Goal: Transaction & Acquisition: Download file/media

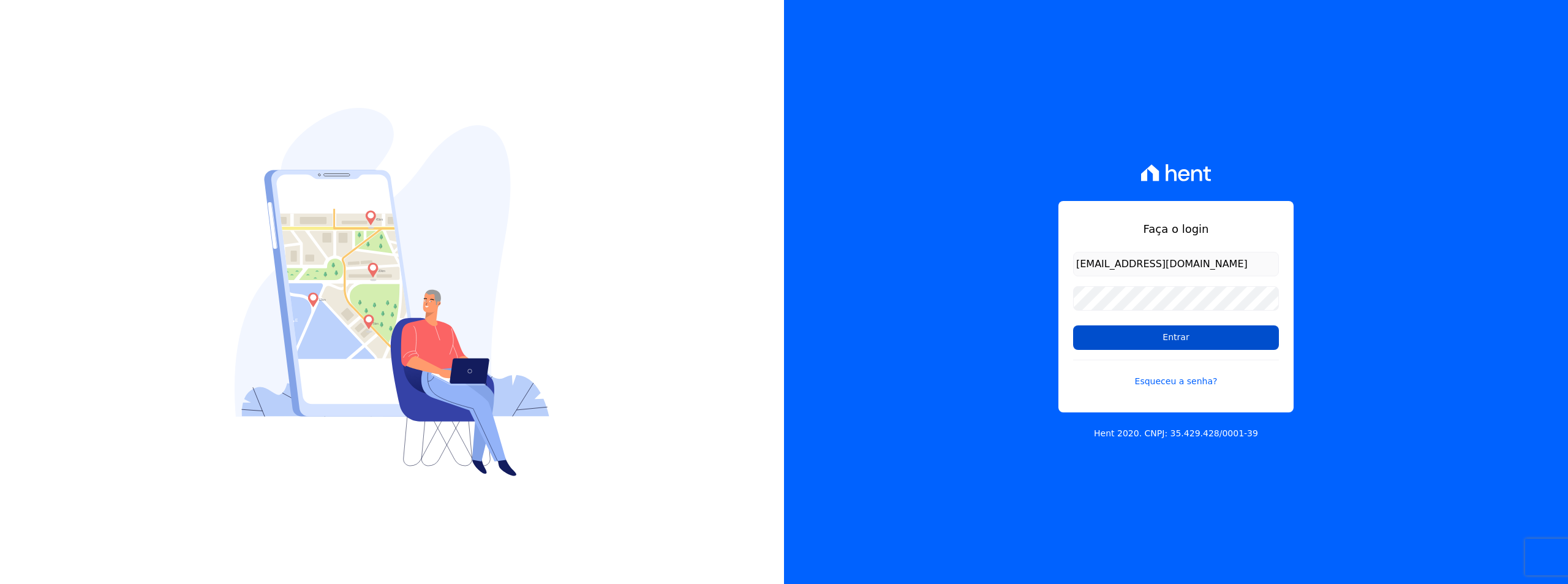
click at [1145, 343] on input "Entrar" at bounding box center [1176, 337] width 205 height 24
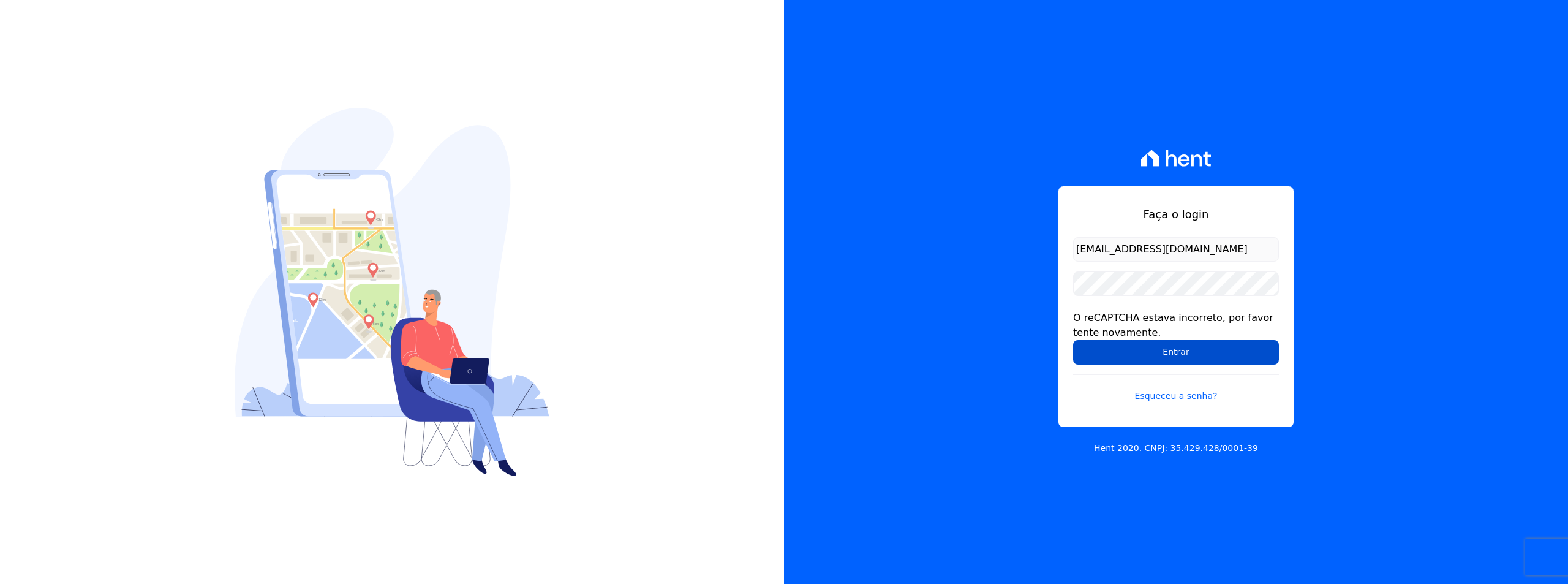
click at [1152, 351] on input "Entrar" at bounding box center [1176, 352] width 205 height 24
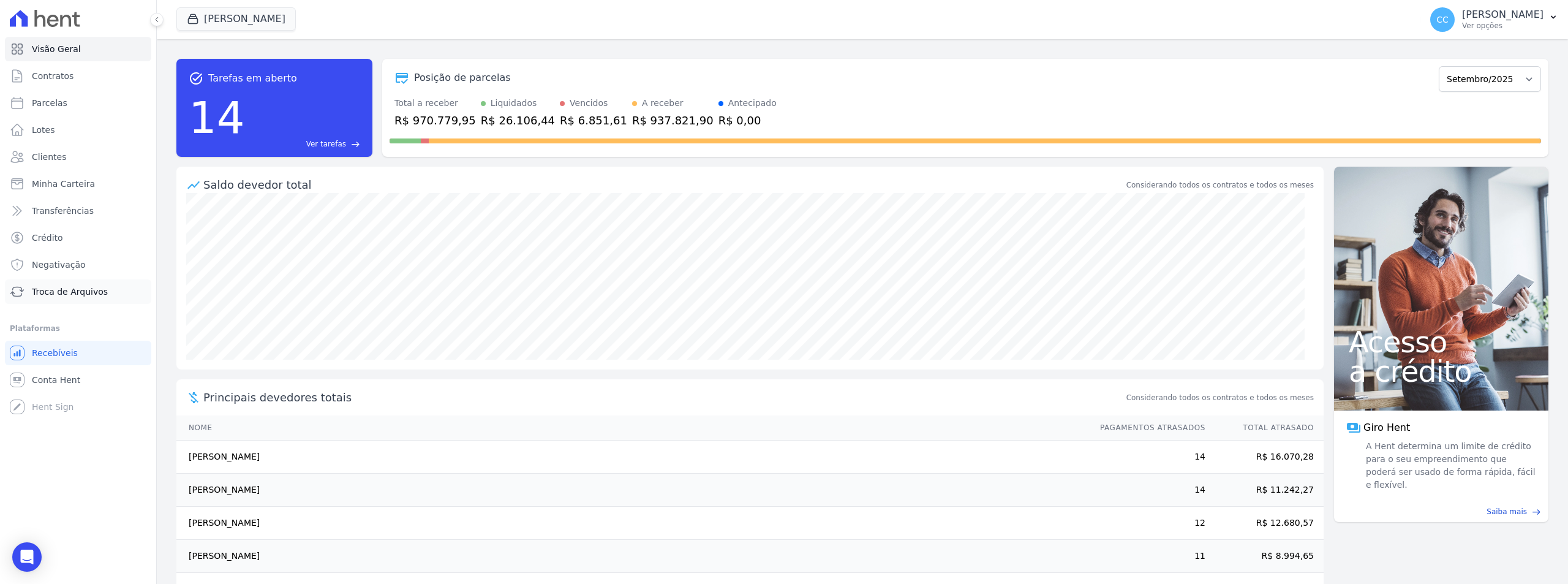
click at [53, 289] on span "Troca de Arquivos" at bounding box center [69, 292] width 76 height 12
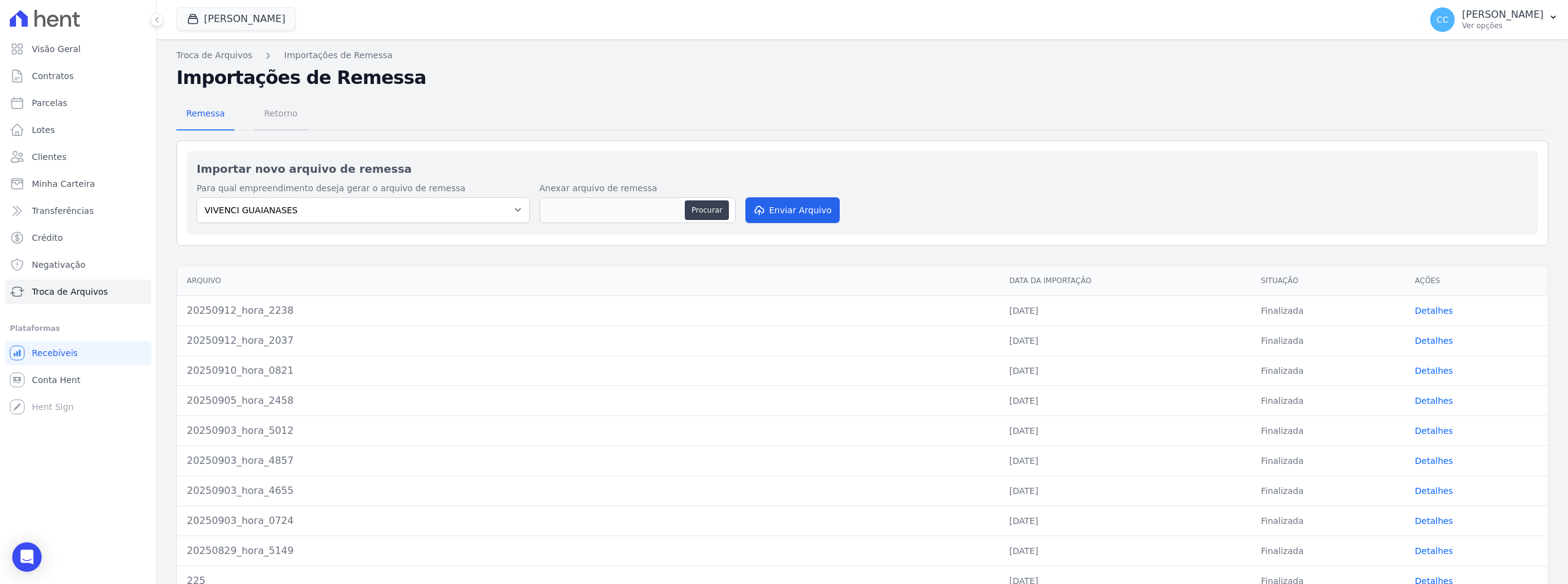
click at [273, 113] on span "Retorno" at bounding box center [281, 113] width 49 height 24
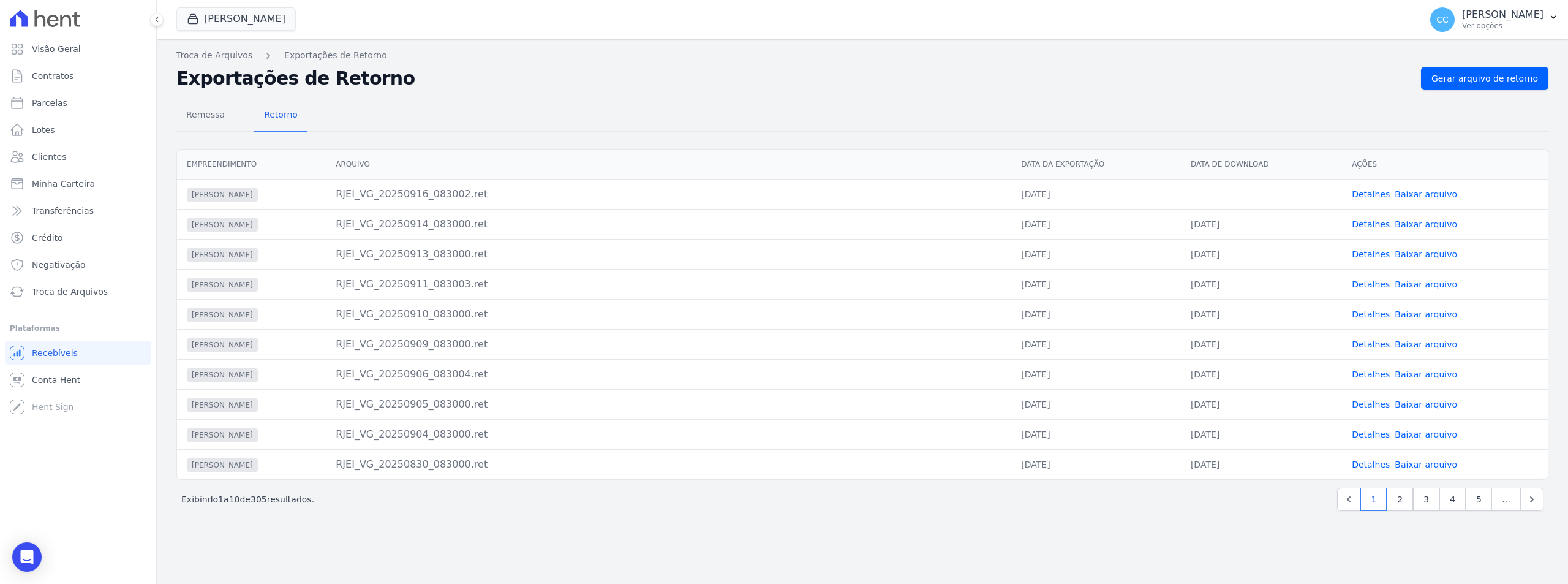
click at [1426, 190] on link "Baixar arquivo" at bounding box center [1426, 194] width 62 height 10
drag, startPoint x: 221, startPoint y: 42, endPoint x: 228, endPoint y: 17, distance: 26.0
click at [221, 33] on div "Vivenci Guaianases JDG PARQUE DO CARMO JDG EMPREENDIMENTO IMOBILIARIO SPE LTDA …" at bounding box center [862, 292] width 1411 height 584
click at [228, 17] on button "Vivenci Guaianases" at bounding box center [236, 19] width 119 height 24
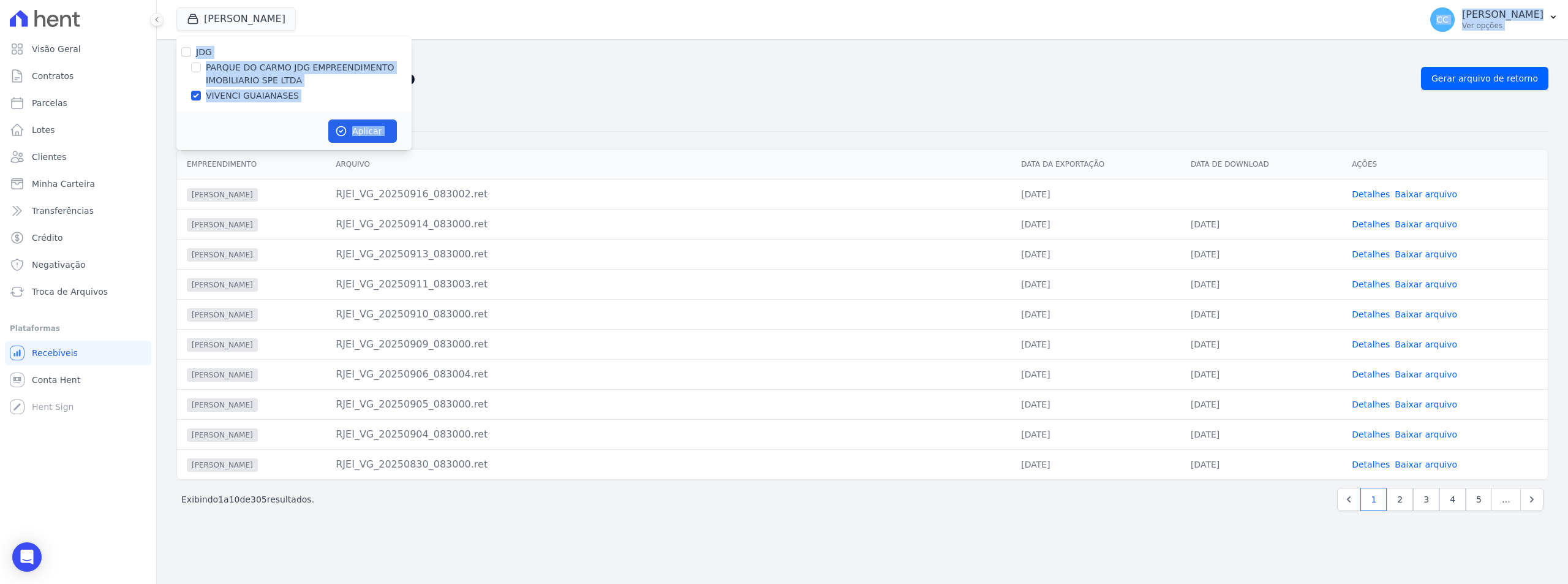
drag, startPoint x: 236, startPoint y: 127, endPoint x: 187, endPoint y: 78, distance: 69.3
click at [235, 127] on div "Aplicar" at bounding box center [294, 131] width 235 height 38
click at [192, 65] on input "PARQUE DO CARMO JDG EMPREENDIMENTO IMOBILIARIO SPE LTDA" at bounding box center [196, 67] width 10 height 10
checkbox input "true"
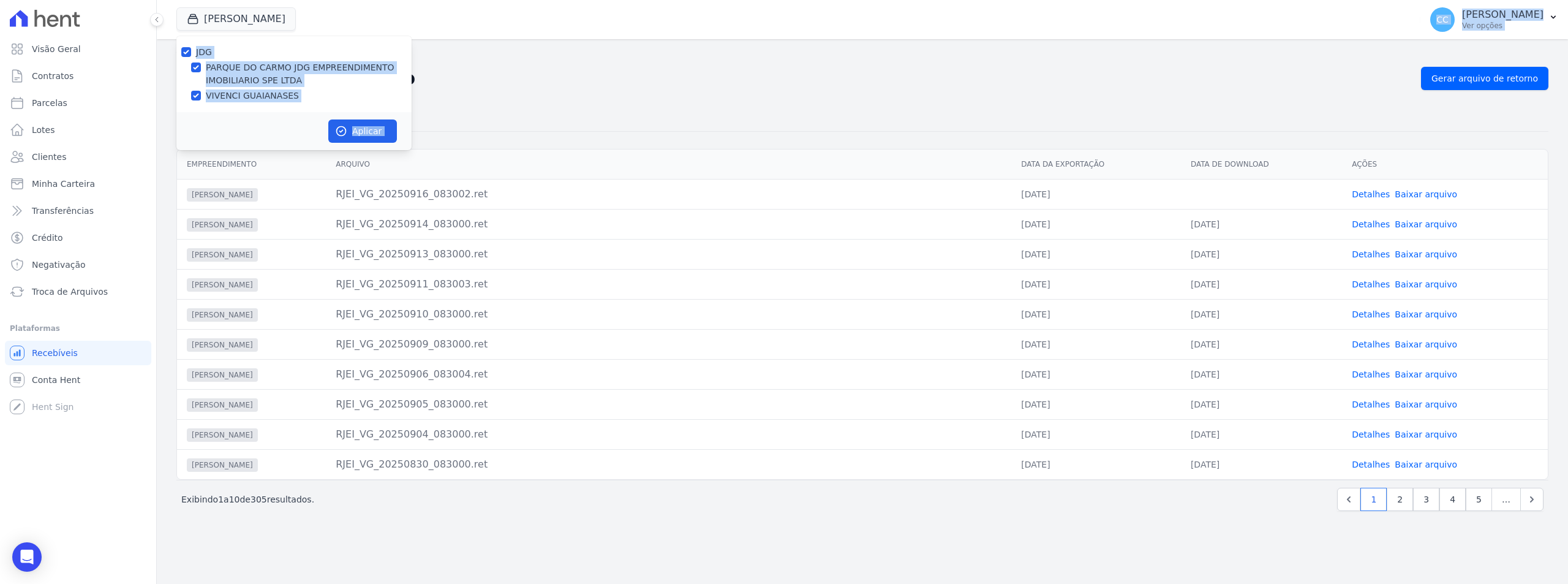
click at [188, 92] on div "VIVENCI GUAIANASES" at bounding box center [294, 96] width 235 height 13
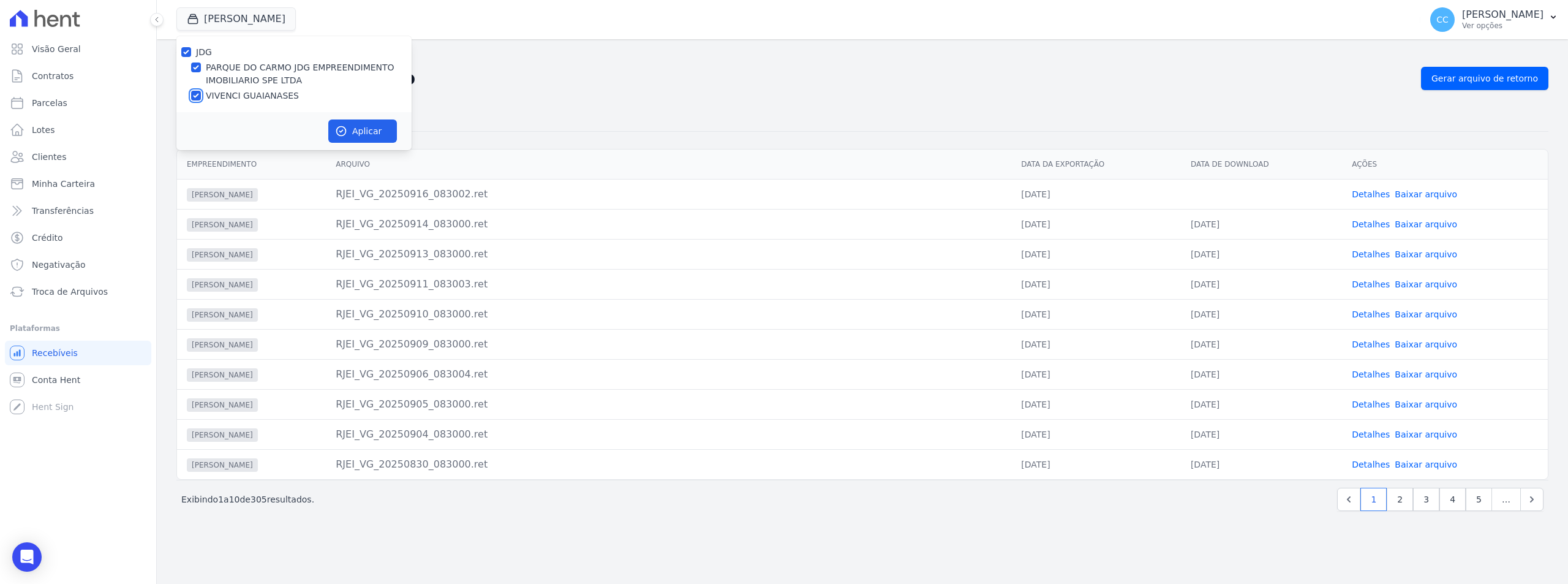
click at [194, 91] on input "VIVENCI GUAIANASES" at bounding box center [196, 96] width 10 height 10
checkbox input "false"
click at [362, 141] on button "Aplicar" at bounding box center [362, 131] width 69 height 24
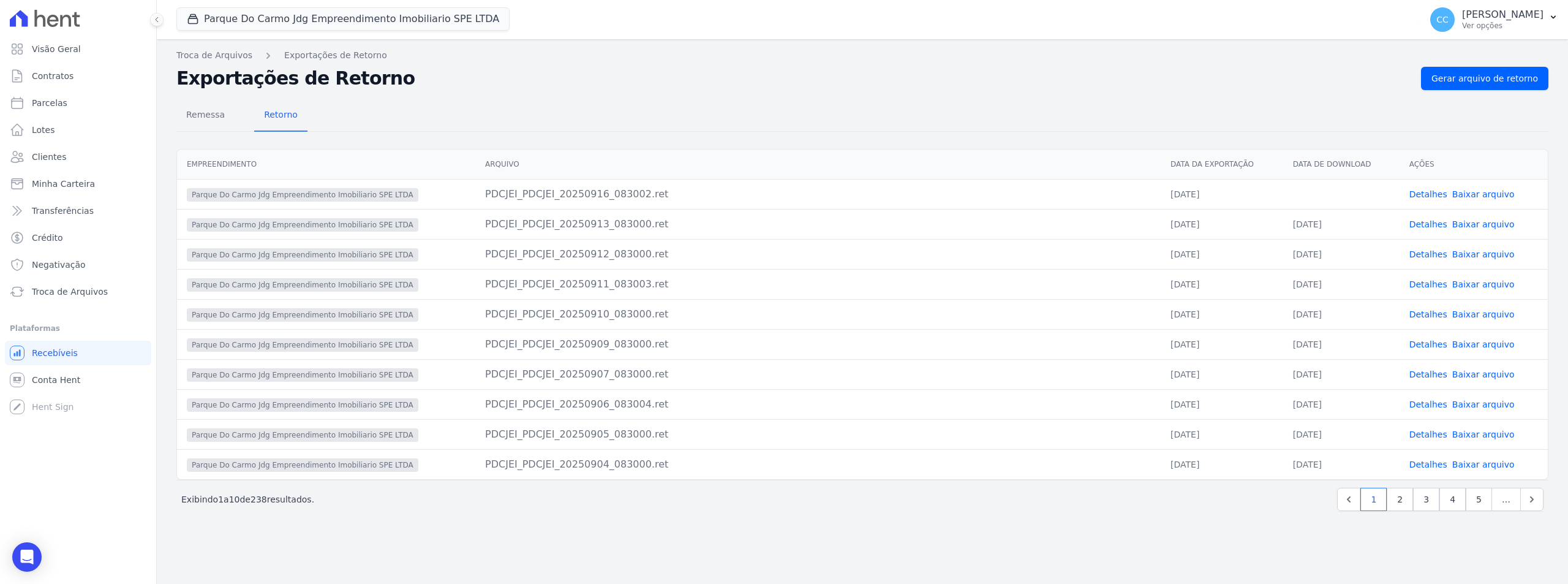
click at [1484, 192] on link "Baixar arquivo" at bounding box center [1483, 194] width 62 height 10
